Goal: Task Accomplishment & Management: Complete application form

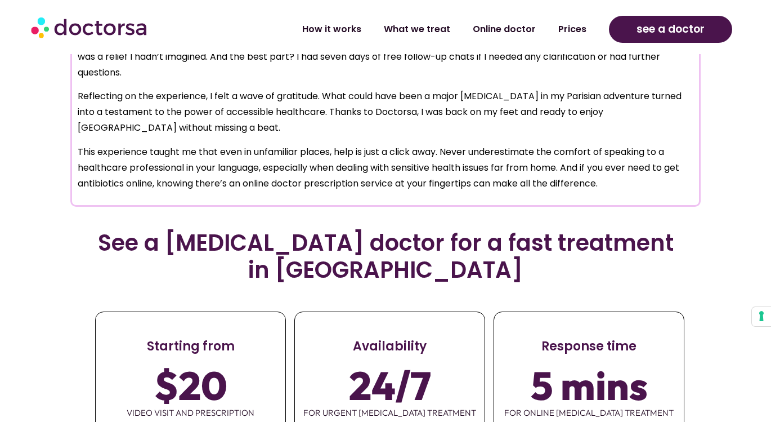
scroll to position [1319, 0]
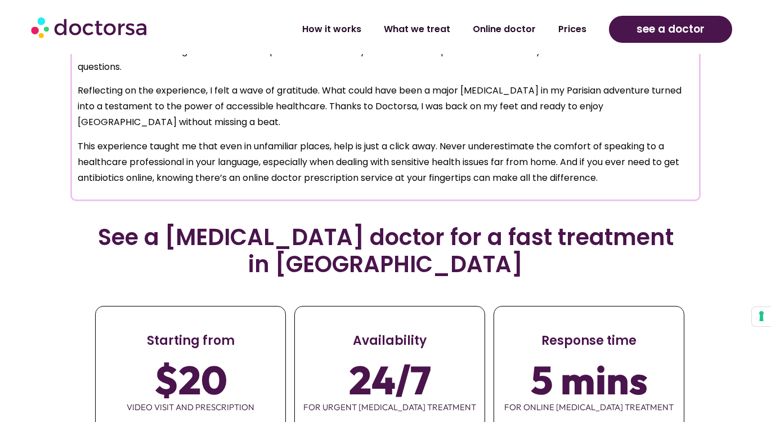
click at [561, 364] on span "5 mins" at bounding box center [589, 380] width 117 height 32
click at [407, 364] on span "24/7" at bounding box center [390, 380] width 82 height 32
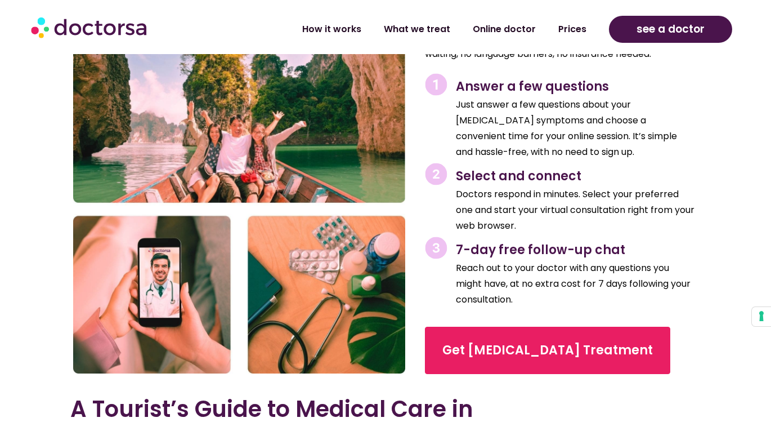
scroll to position [1876, 0]
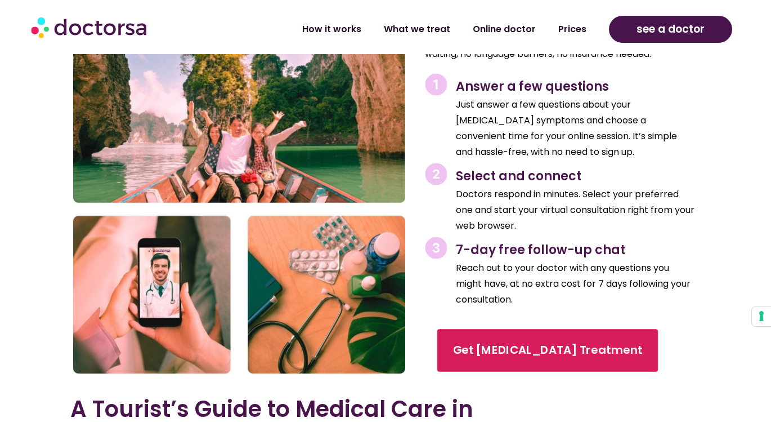
click at [484, 342] on span "Get Chlamydia Treatment" at bounding box center [548, 350] width 190 height 16
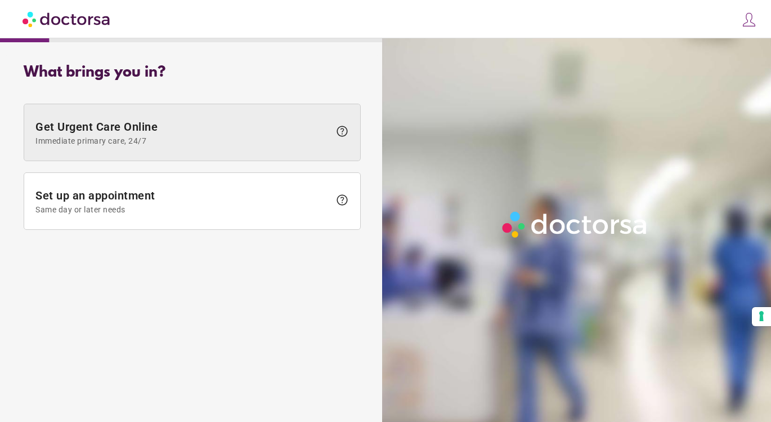
click at [240, 156] on span at bounding box center [192, 132] width 336 height 56
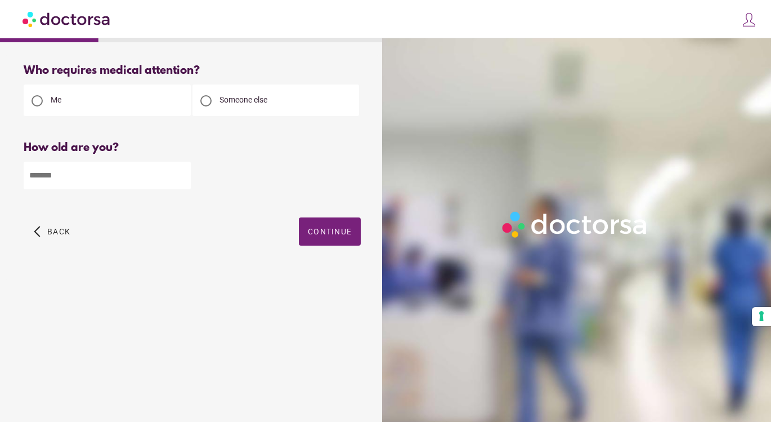
click at [72, 176] on input "number" at bounding box center [107, 176] width 167 height 28
type input "**"
click at [314, 230] on span "Continue" at bounding box center [330, 231] width 44 height 9
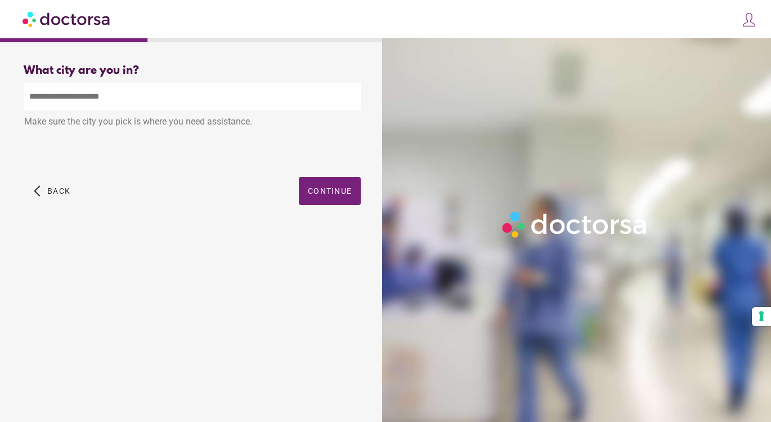
click at [185, 86] on input "text" at bounding box center [192, 97] width 337 height 28
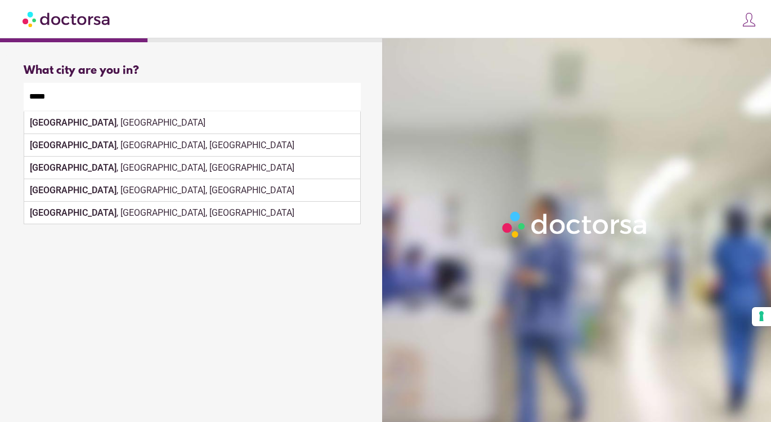
drag, startPoint x: 185, startPoint y: 86, endPoint x: 126, endPoint y: 125, distance: 71.1
click at [126, 125] on div "Make sure the city you pick is where you need assistance." at bounding box center [192, 122] width 337 height 25
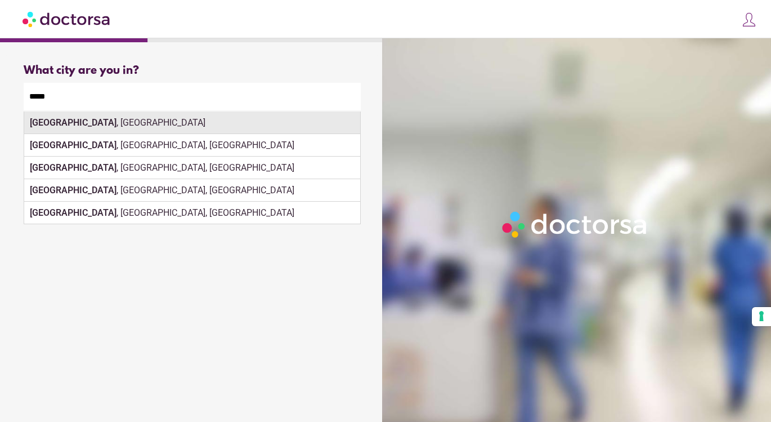
click at [252, 124] on div "Paris , France" at bounding box center [192, 122] width 336 height 23
type input "**********"
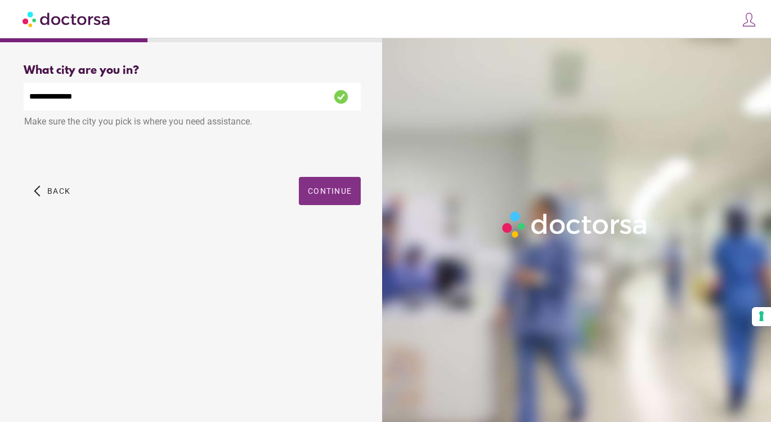
click at [332, 188] on span "Continue" at bounding box center [330, 190] width 44 height 9
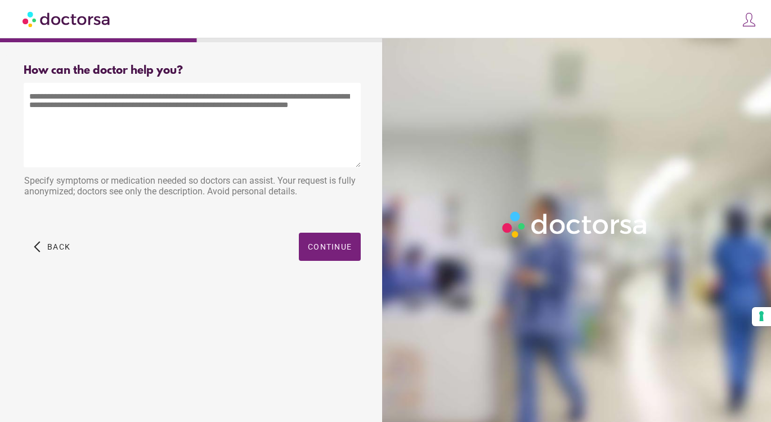
click at [213, 111] on textarea at bounding box center [192, 125] width 337 height 84
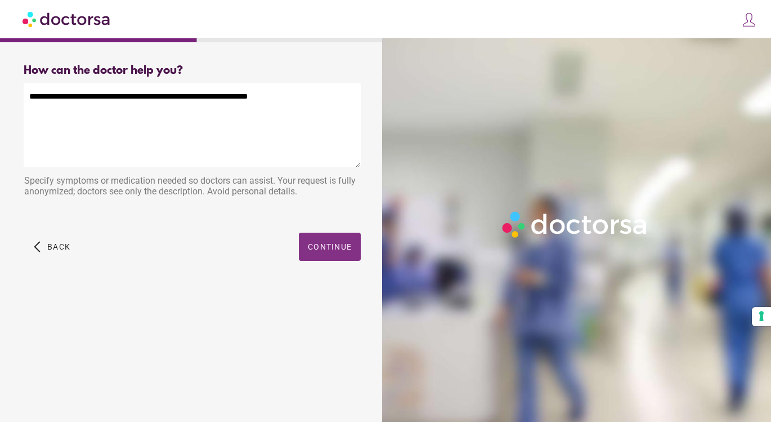
type textarea "**********"
click at [309, 240] on span "button" at bounding box center [330, 247] width 62 height 28
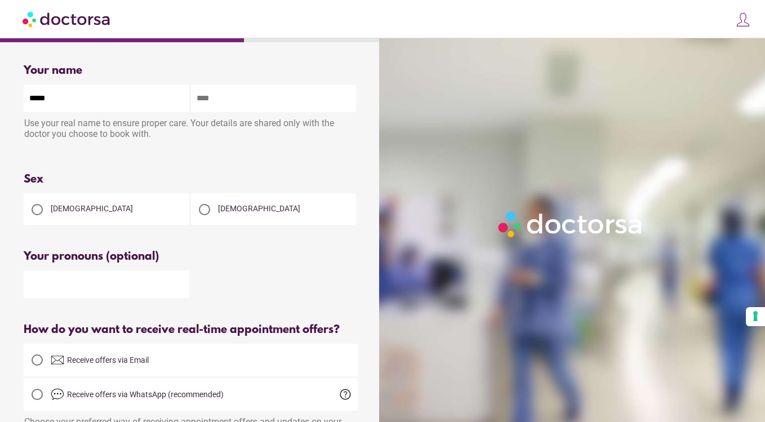
type input "****"
type input "*********"
click at [212, 211] on div at bounding box center [204, 209] width 23 height 23
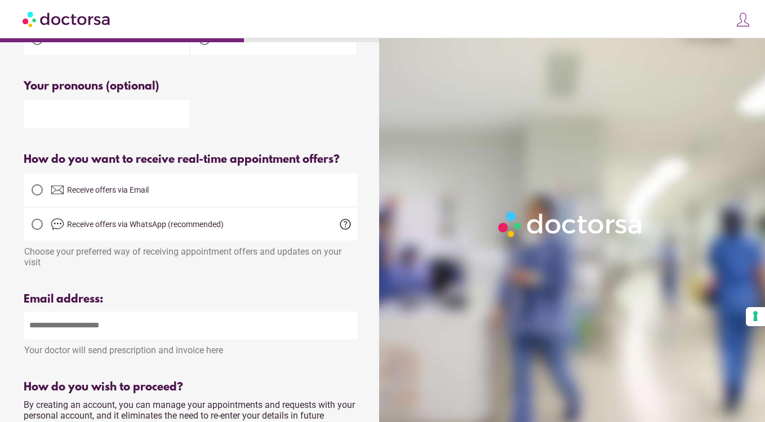
scroll to position [171, 0]
click at [33, 229] on div at bounding box center [37, 223] width 11 height 11
click at [35, 195] on div at bounding box center [37, 189] width 11 height 11
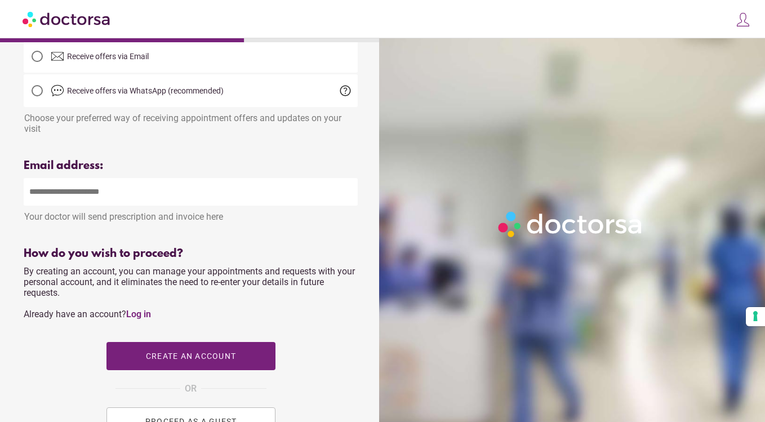
click at [96, 222] on div "Your doctor will send prescription and invoice here" at bounding box center [191, 214] width 334 height 16
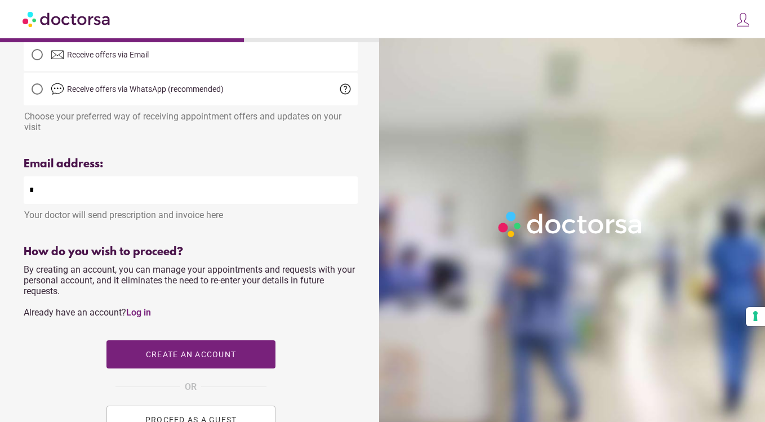
type input "**"
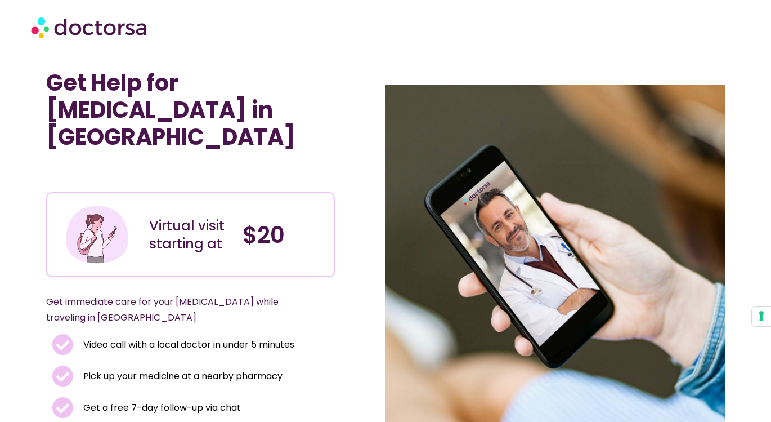
scroll to position [79, 0]
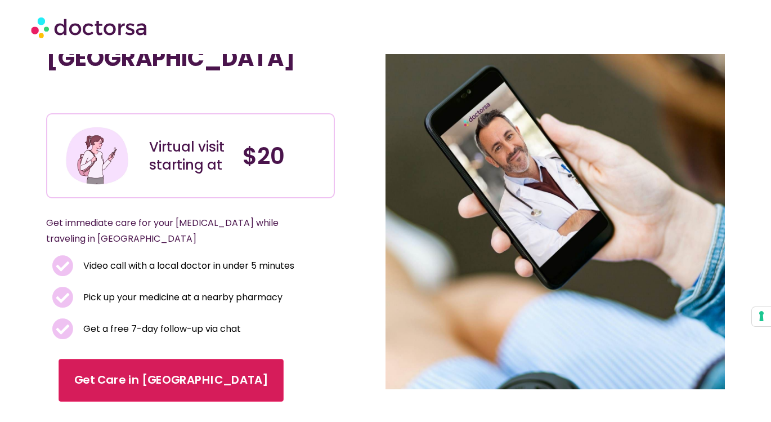
click at [149, 372] on span "Get Care in Paris" at bounding box center [171, 380] width 194 height 16
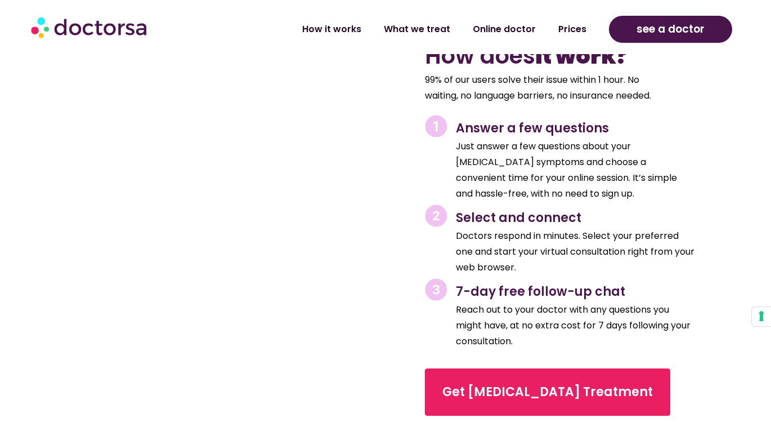
scroll to position [1845, 0]
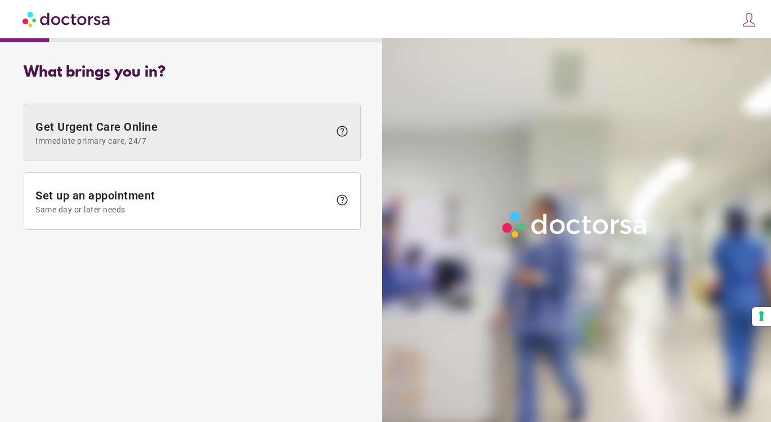
click at [243, 148] on span at bounding box center [192, 132] width 336 height 56
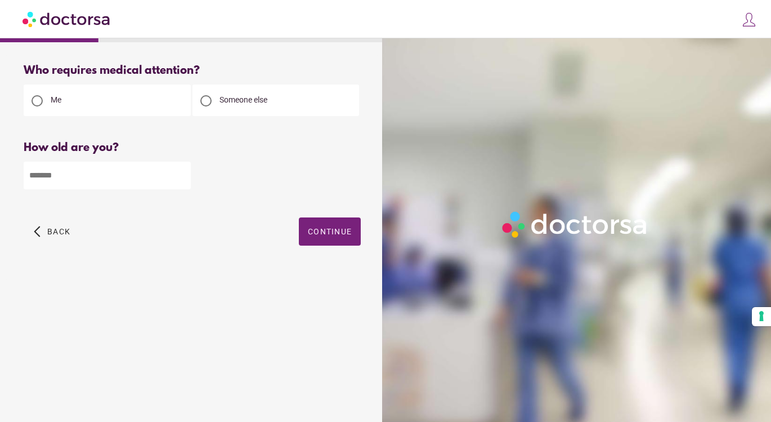
click at [138, 174] on input "number" at bounding box center [107, 176] width 167 height 28
type input "**"
click at [330, 236] on span "Continue" at bounding box center [330, 231] width 44 height 9
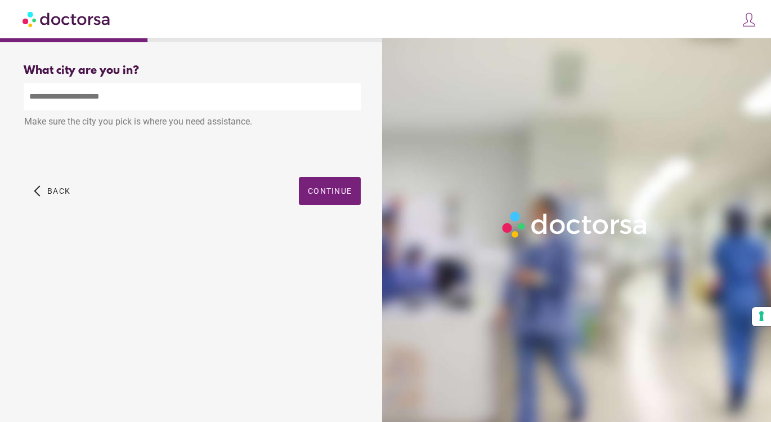
click at [229, 102] on input "text" at bounding box center [192, 97] width 337 height 28
drag, startPoint x: 249, startPoint y: 127, endPoint x: 204, endPoint y: 126, distance: 45.1
click at [204, 126] on div "Make sure the city you pick is where you need assistance." at bounding box center [192, 122] width 337 height 25
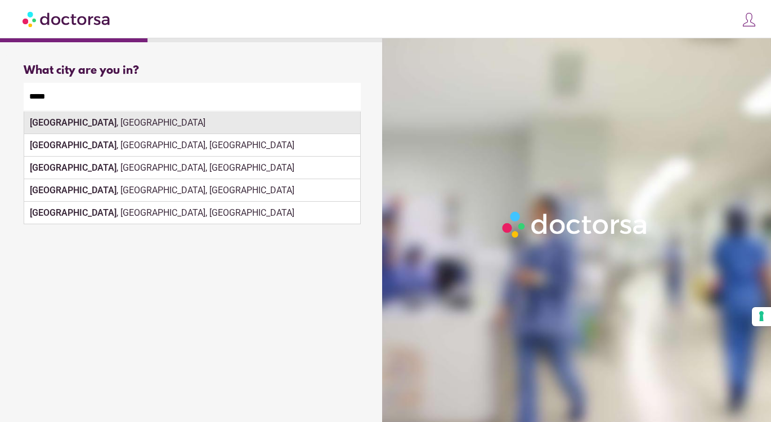
click at [215, 115] on div "Paris , France" at bounding box center [192, 122] width 336 height 23
type input "**********"
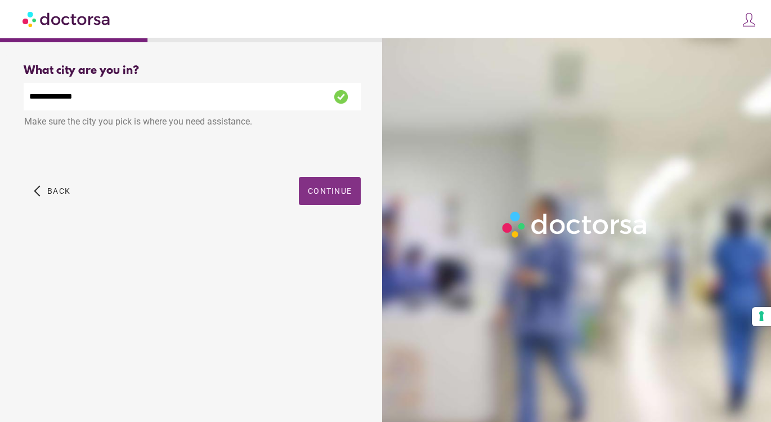
click at [336, 186] on span "Continue" at bounding box center [330, 190] width 44 height 9
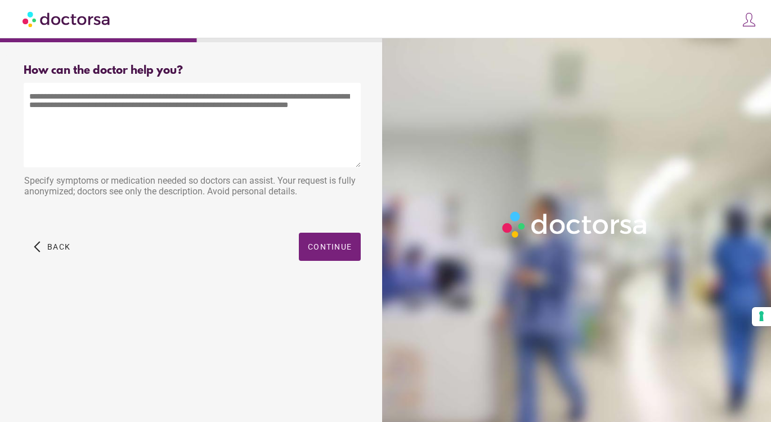
click at [271, 130] on textarea at bounding box center [192, 125] width 337 height 84
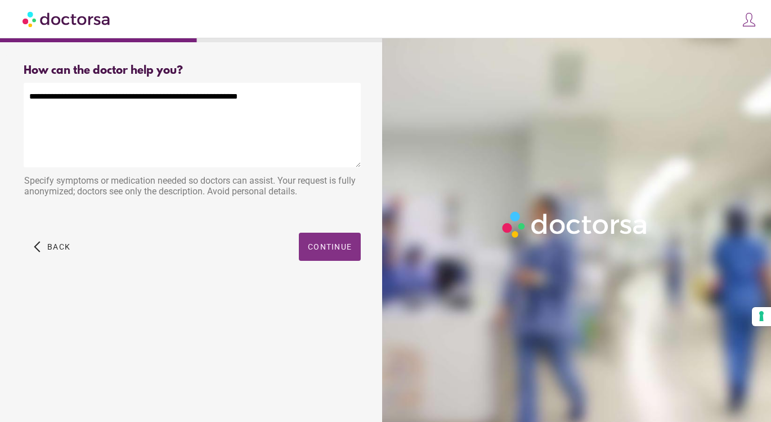
type textarea "**********"
click at [323, 244] on span "Continue" at bounding box center [330, 246] width 44 height 9
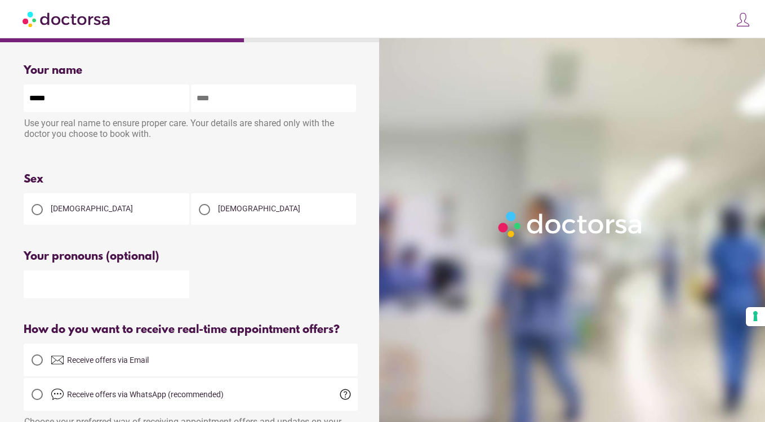
type input "****"
type input "*********"
click at [203, 208] on div at bounding box center [204, 209] width 11 height 11
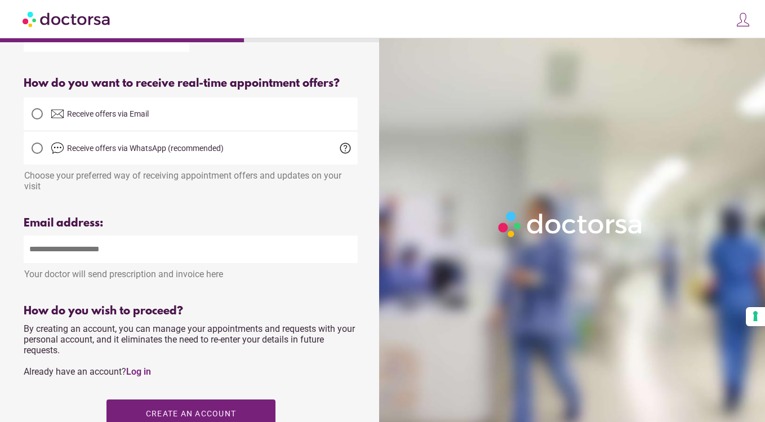
scroll to position [260, 0]
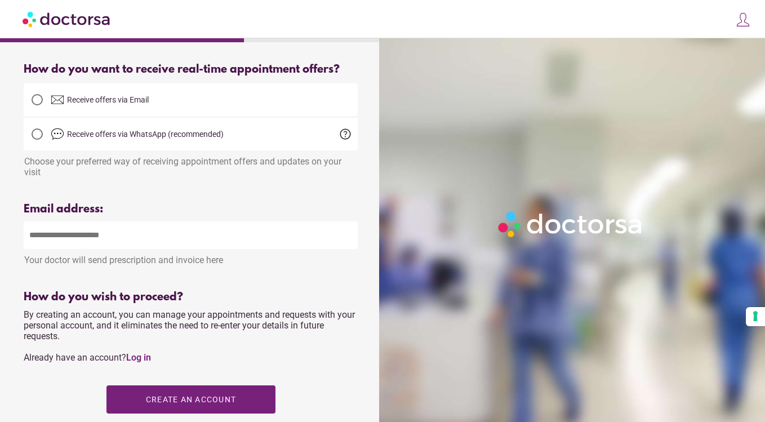
click at [78, 104] on span "Receive offers via Email" at bounding box center [108, 99] width 82 height 9
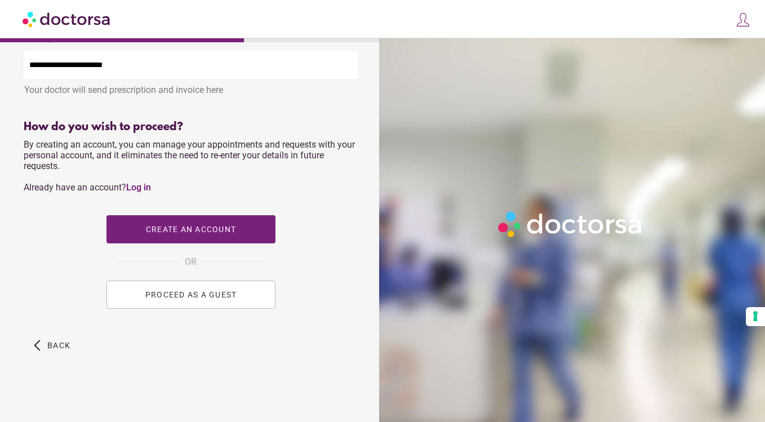
scroll to position [446, 0]
type input "**********"
click at [219, 293] on span "PROCEED AS A GUEST" at bounding box center [191, 294] width 92 height 9
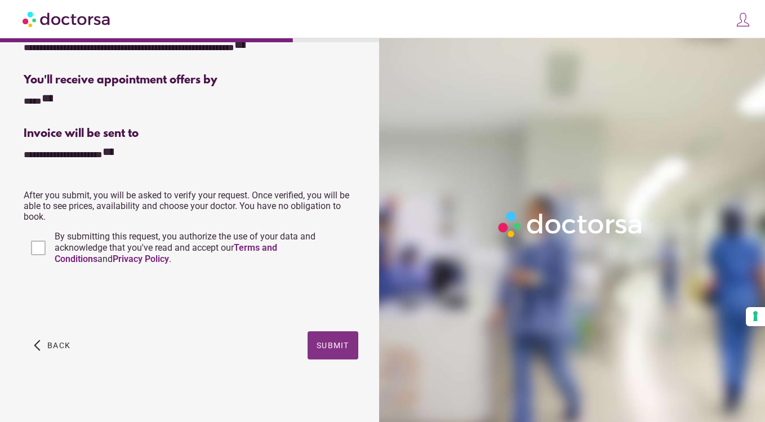
scroll to position [240, 0]
click at [322, 353] on span "button" at bounding box center [332, 345] width 51 height 28
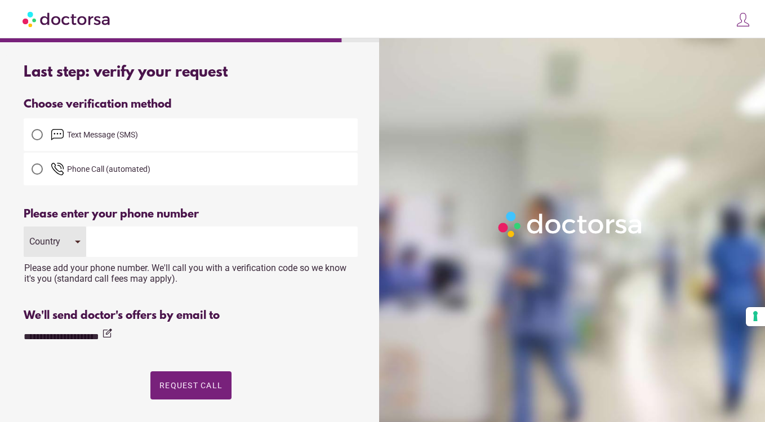
click at [93, 135] on span "Text Message (SMS)" at bounding box center [102, 134] width 71 height 9
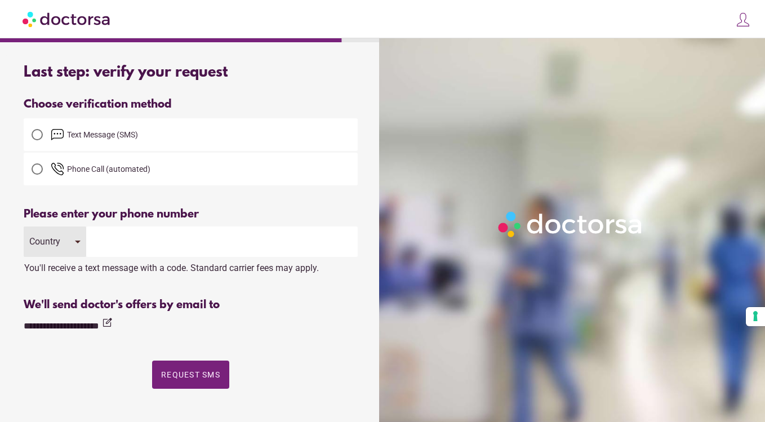
click at [154, 244] on input "tel" at bounding box center [221, 241] width 271 height 30
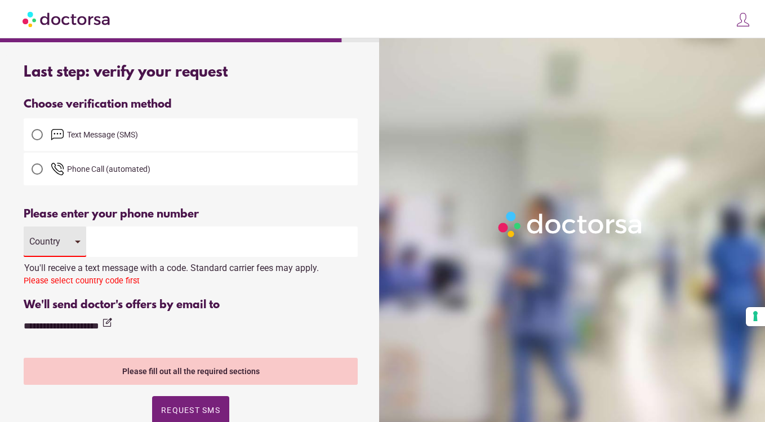
click at [149, 243] on input "tel" at bounding box center [221, 241] width 271 height 30
click at [56, 254] on div "Country" at bounding box center [55, 241] width 63 height 30
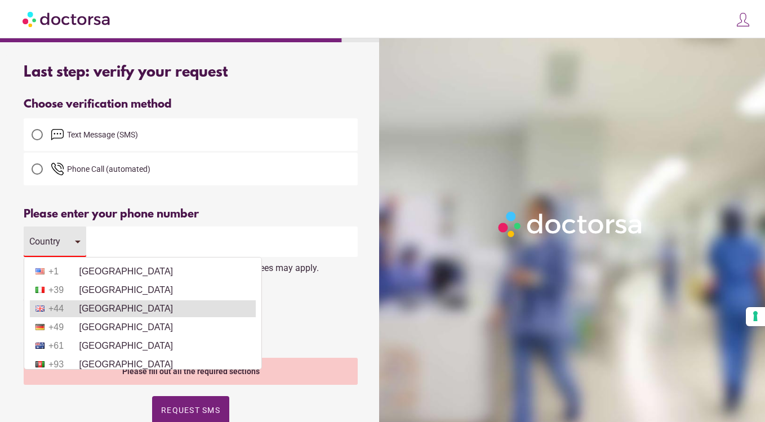
click at [144, 305] on li "+44 [GEOGRAPHIC_DATA]" at bounding box center [143, 308] width 226 height 17
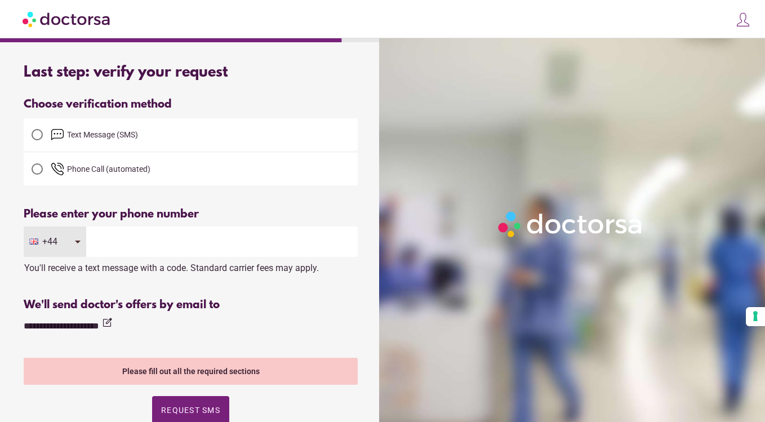
click at [160, 251] on input "tel" at bounding box center [221, 241] width 271 height 30
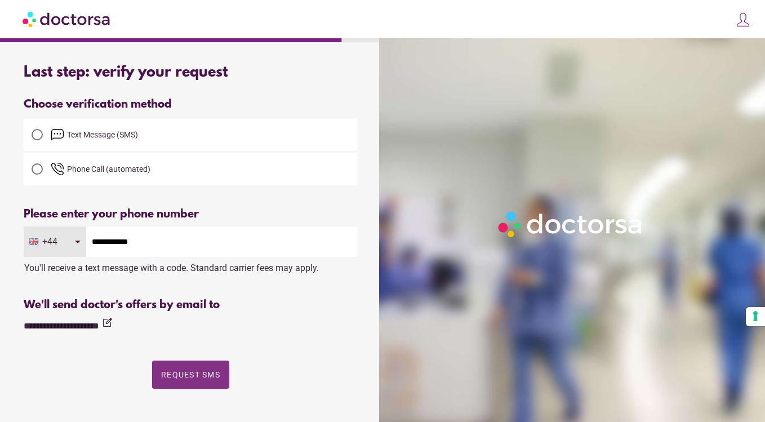
type input "**********"
click at [196, 377] on span "Request SMS" at bounding box center [190, 374] width 59 height 9
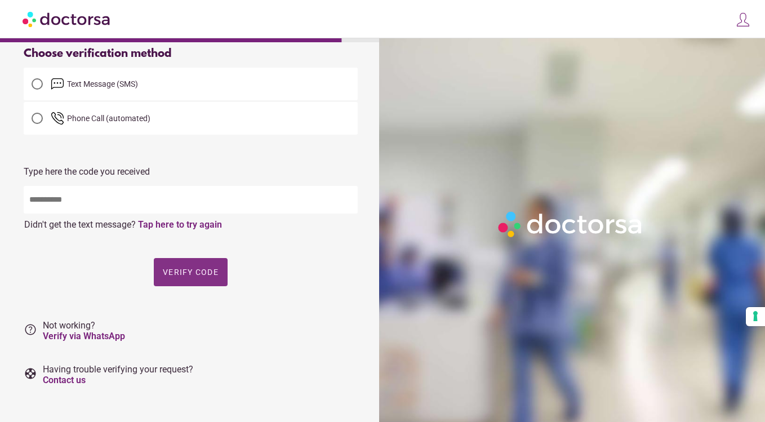
scroll to position [51, 0]
click at [171, 224] on link "Tap here to try again" at bounding box center [180, 223] width 84 height 11
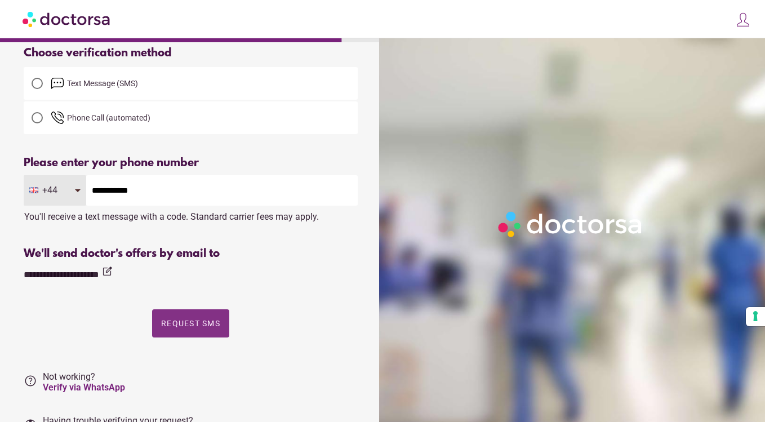
click at [184, 327] on span "Request SMS" at bounding box center [190, 323] width 59 height 9
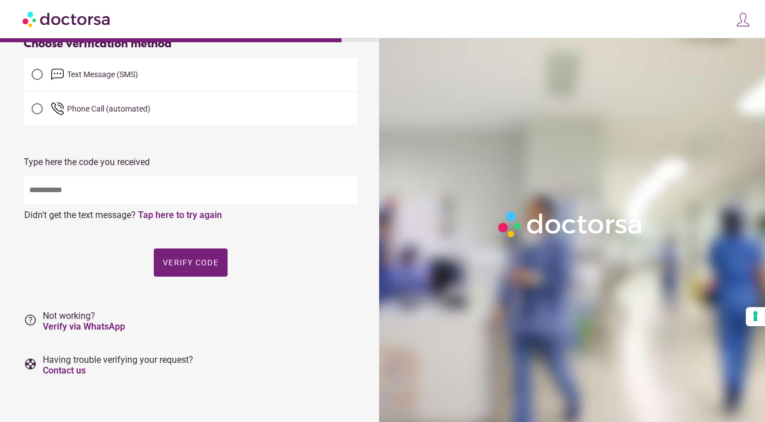
scroll to position [61, 0]
click at [131, 196] on input "text" at bounding box center [191, 190] width 334 height 28
type input "*"
type input "*****"
click at [176, 257] on span "button" at bounding box center [191, 262] width 74 height 28
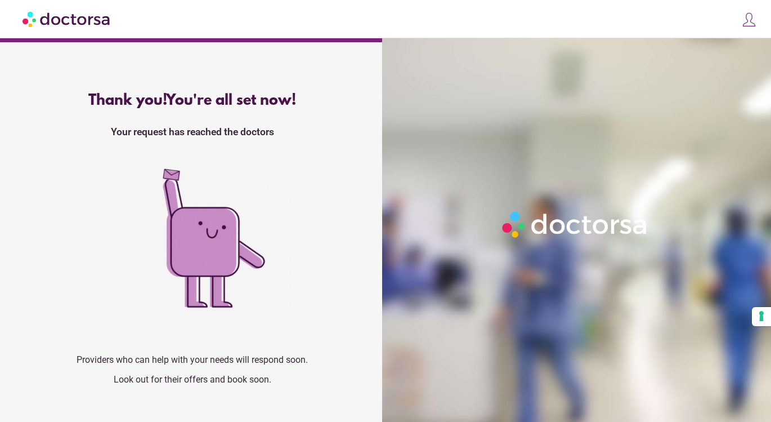
scroll to position [0, 0]
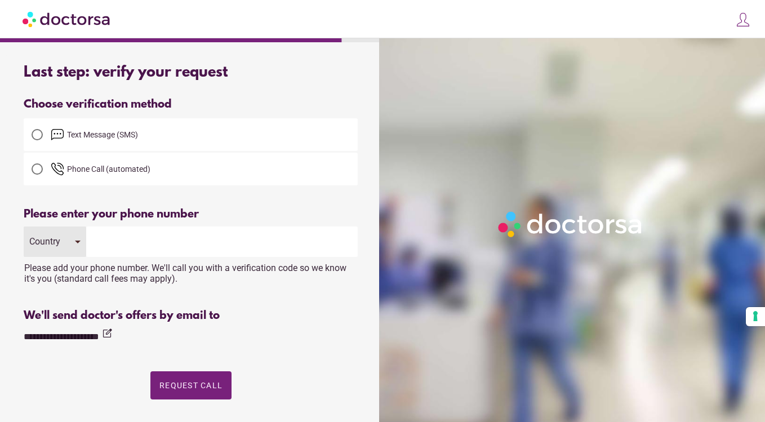
click at [80, 23] on img at bounding box center [67, 18] width 89 height 25
click at [742, 21] on img at bounding box center [743, 20] width 16 height 16
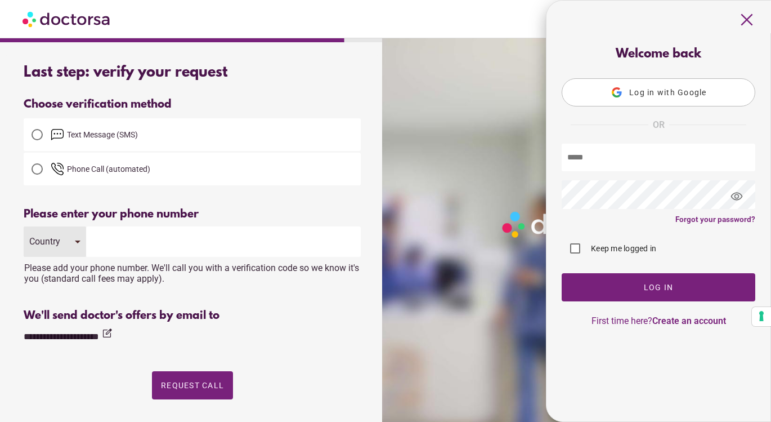
click at [742, 20] on span "close" at bounding box center [747, 19] width 21 height 21
